Goal: Information Seeking & Learning: Find contact information

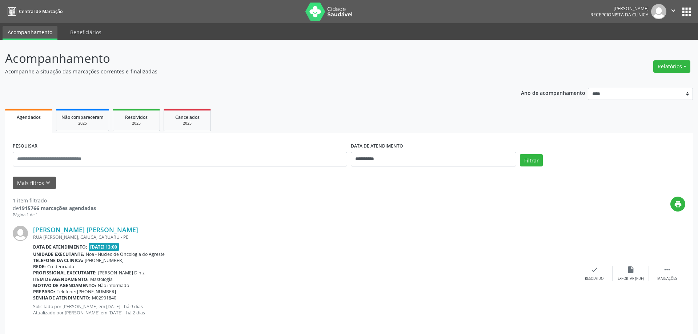
select select "*"
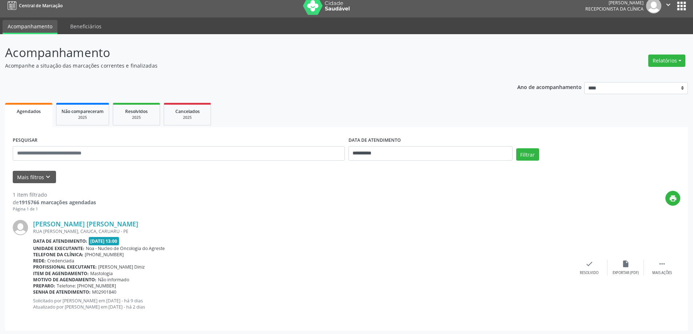
scroll to position [8, 0]
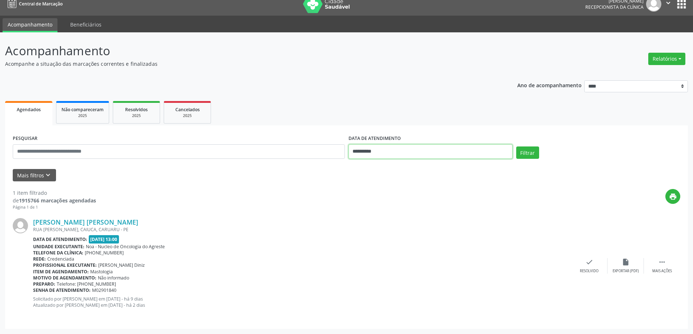
click at [444, 153] on input "**********" at bounding box center [430, 151] width 164 height 15
click at [440, 193] on span "5" at bounding box center [436, 190] width 14 height 14
type input "**********"
click at [440, 193] on span "5" at bounding box center [436, 190] width 14 height 14
click at [528, 155] on button "Filtrar" at bounding box center [527, 153] width 23 height 12
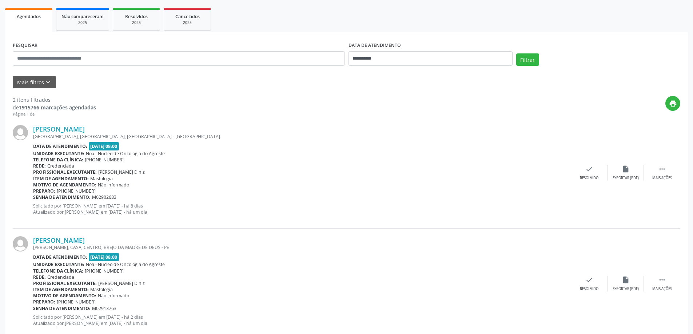
scroll to position [119, 0]
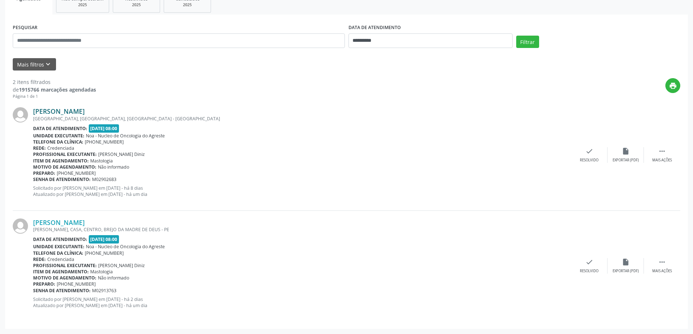
click at [85, 114] on link "[PERSON_NAME]" at bounding box center [59, 111] width 52 height 8
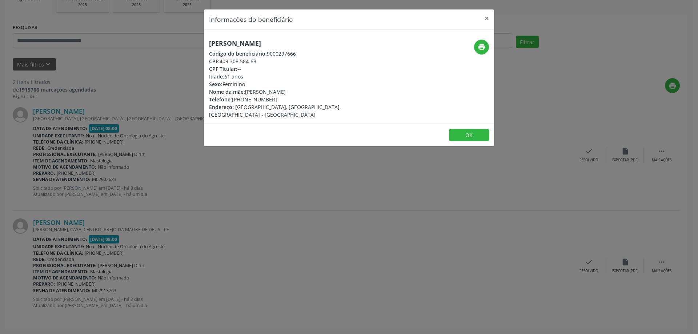
drag, startPoint x: 207, startPoint y: 44, endPoint x: 350, endPoint y: 45, distance: 142.5
click at [350, 45] on div "[PERSON_NAME] Código do beneficiário: 9000297666 CPF: 409.308.584-68 CPF Titula…" at bounding box center [300, 79] width 193 height 79
copy h5 "[PERSON_NAME]"
drag, startPoint x: 244, startPoint y: 99, endPoint x: 256, endPoint y: 99, distance: 12.0
click at [256, 99] on div "Telefone: [PHONE_NUMBER]" at bounding box center [300, 100] width 183 height 8
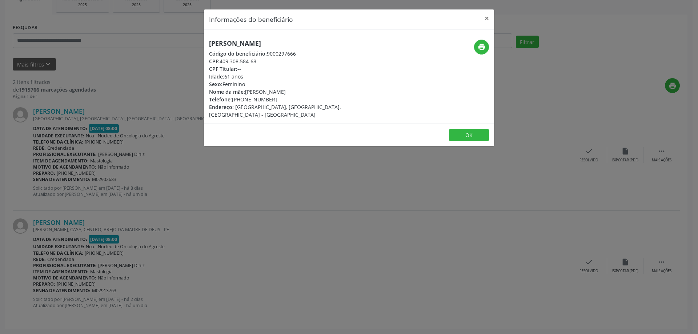
copy div "99752"
click at [487, 17] on button "×" at bounding box center [487, 18] width 15 height 18
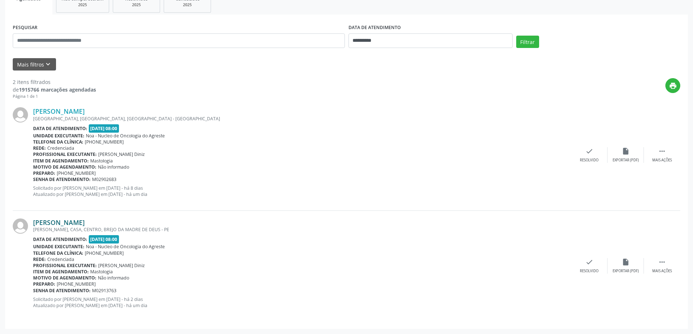
click at [72, 223] on link "[PERSON_NAME]" at bounding box center [59, 223] width 52 height 8
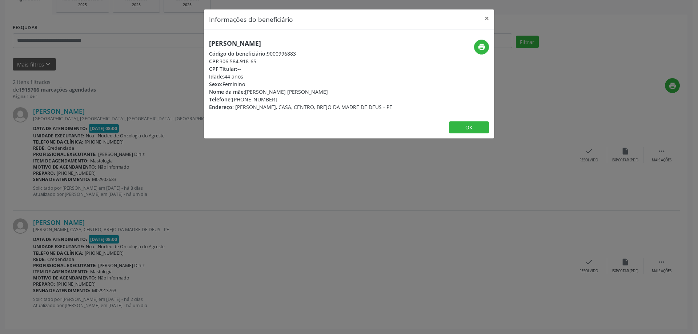
drag, startPoint x: 211, startPoint y: 42, endPoint x: 332, endPoint y: 43, distance: 121.1
click at [332, 43] on div "[PERSON_NAME] Código do beneficiário: 9000996883 CPF: 306.584.918-65 CPF Titula…" at bounding box center [300, 75] width 193 height 71
copy h5 "[PERSON_NAME]"
click at [484, 15] on button "×" at bounding box center [487, 18] width 15 height 18
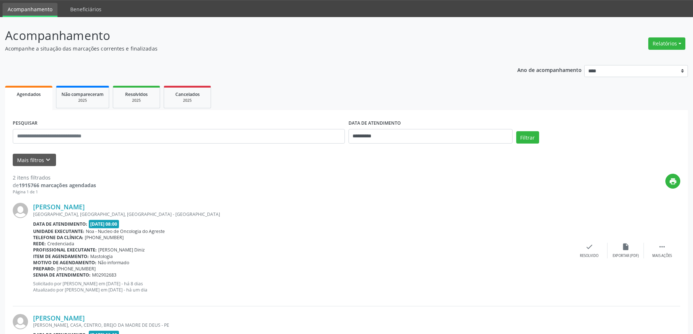
scroll to position [0, 0]
